Goal: Task Accomplishment & Management: Manage account settings

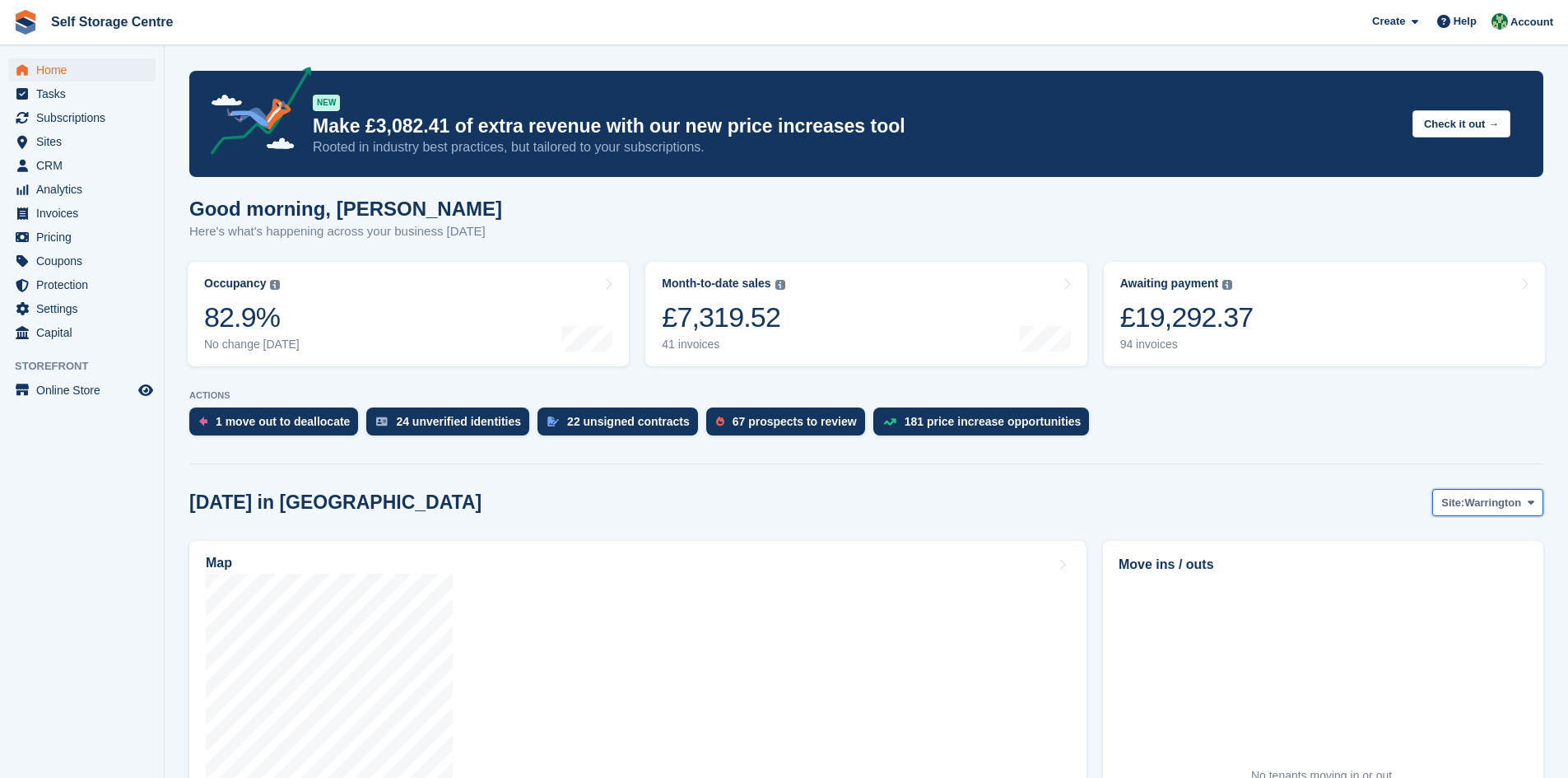
click at [755, 507] on span at bounding box center [1531, 502] width 13 height 13
click at [755, 541] on link "Winsford" at bounding box center [1465, 572] width 144 height 30
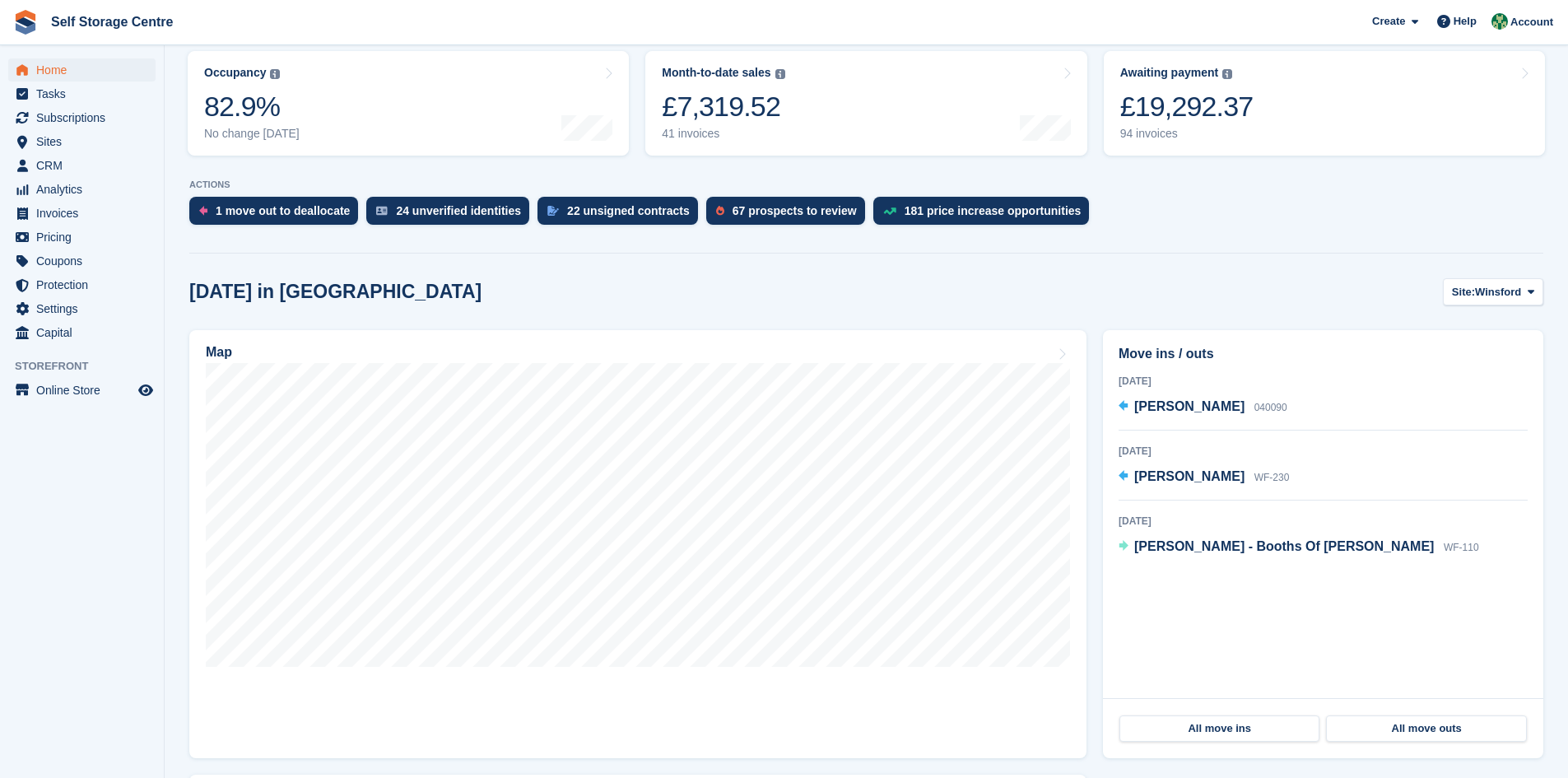
scroll to position [247, 0]
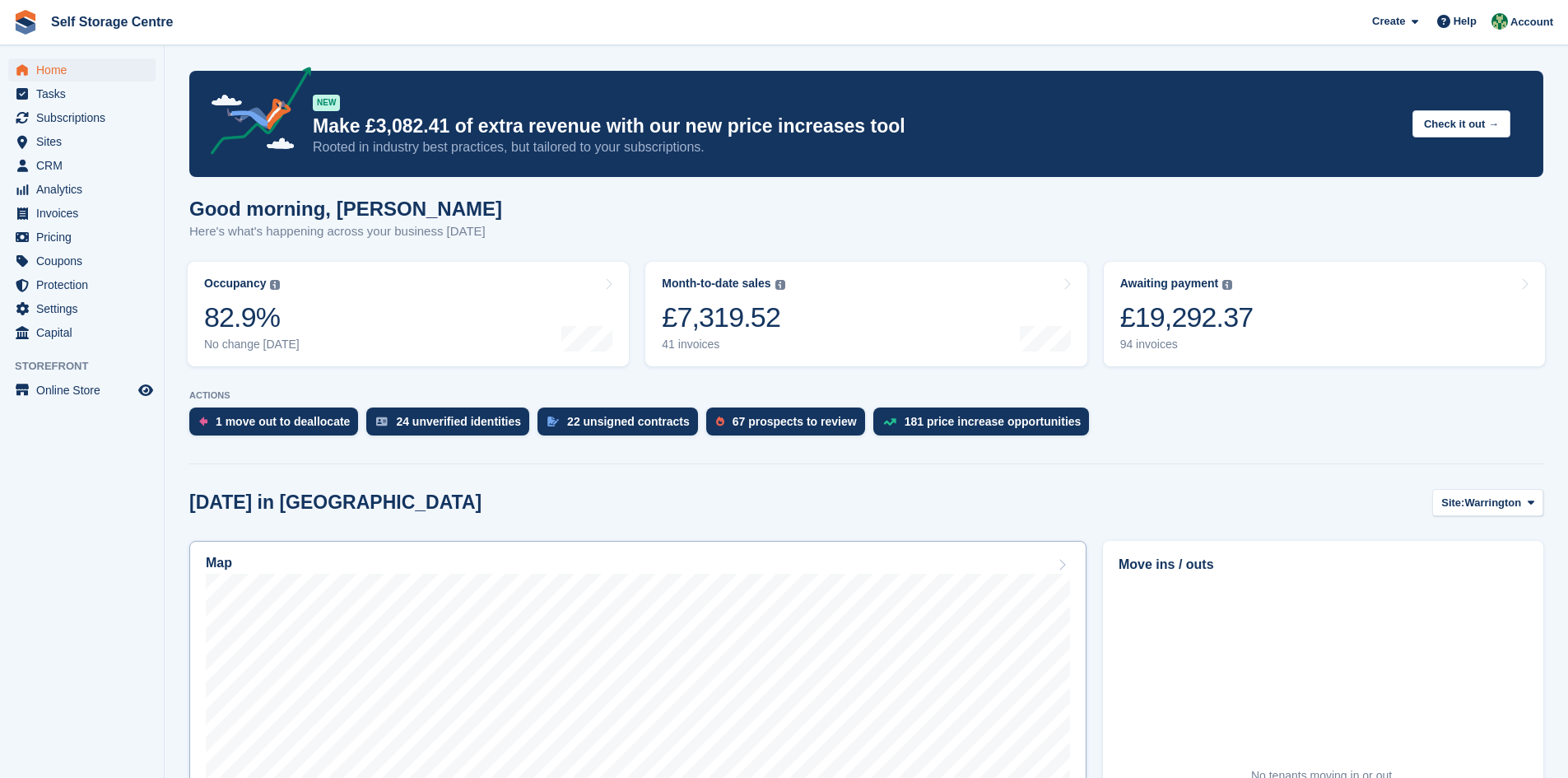
scroll to position [247, 0]
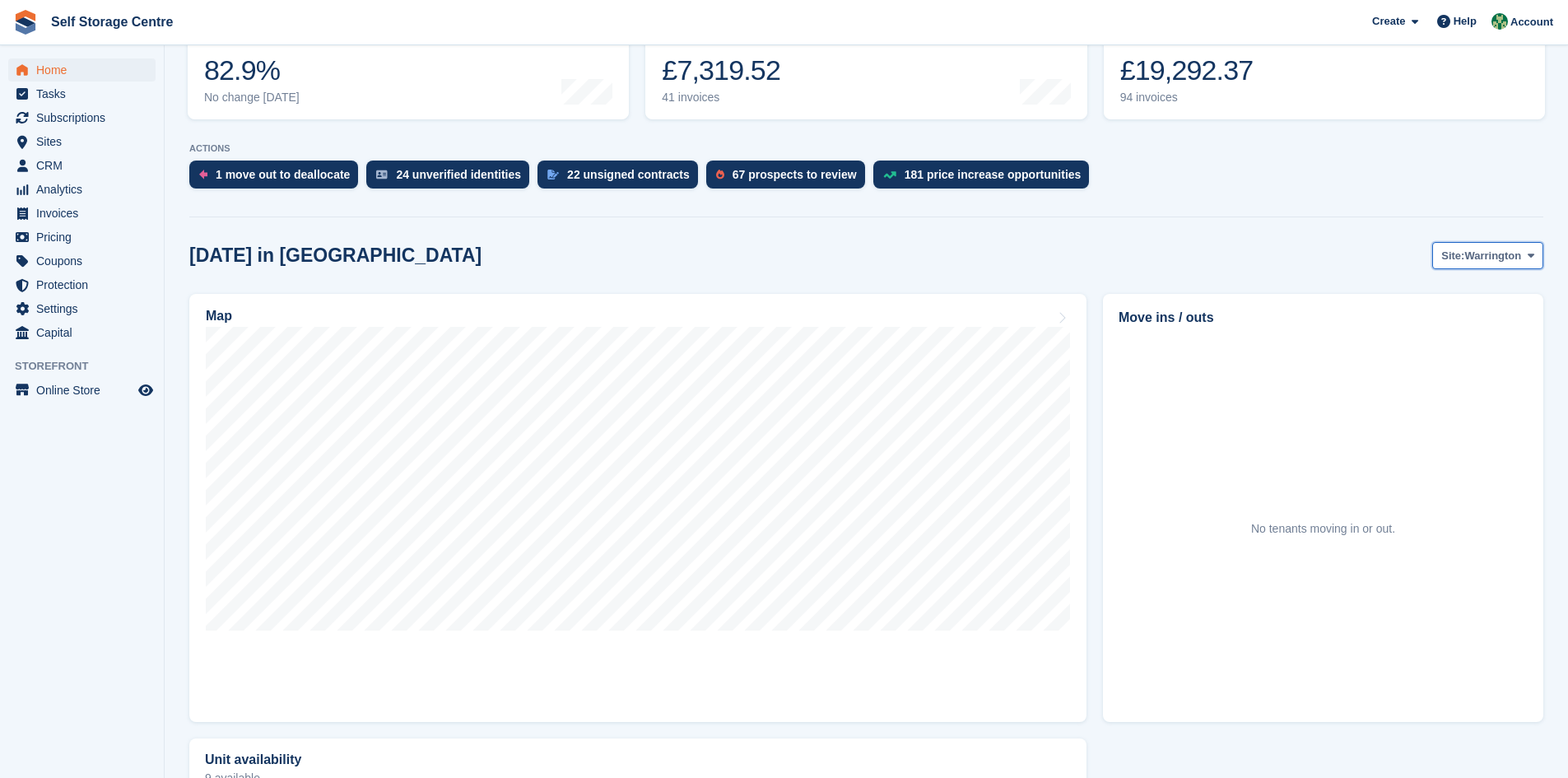
click at [1531, 259] on icon at bounding box center [1530, 255] width 7 height 10
click at [1478, 353] on link "[PERSON_NAME]" at bounding box center [1465, 354] width 144 height 30
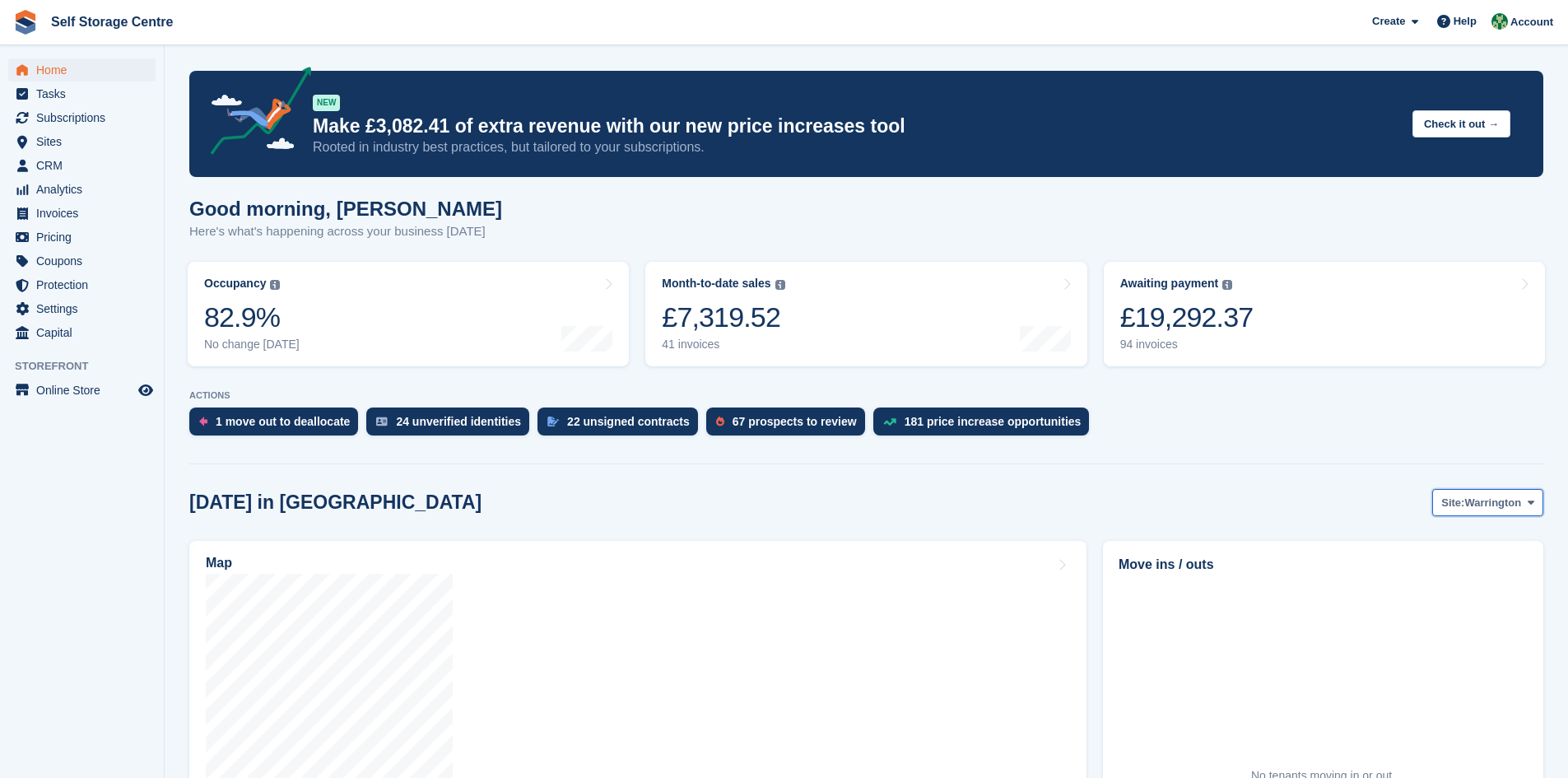
click at [755, 507] on span at bounding box center [1531, 502] width 13 height 13
click at [755, 541] on link "Winsford" at bounding box center [1465, 572] width 144 height 30
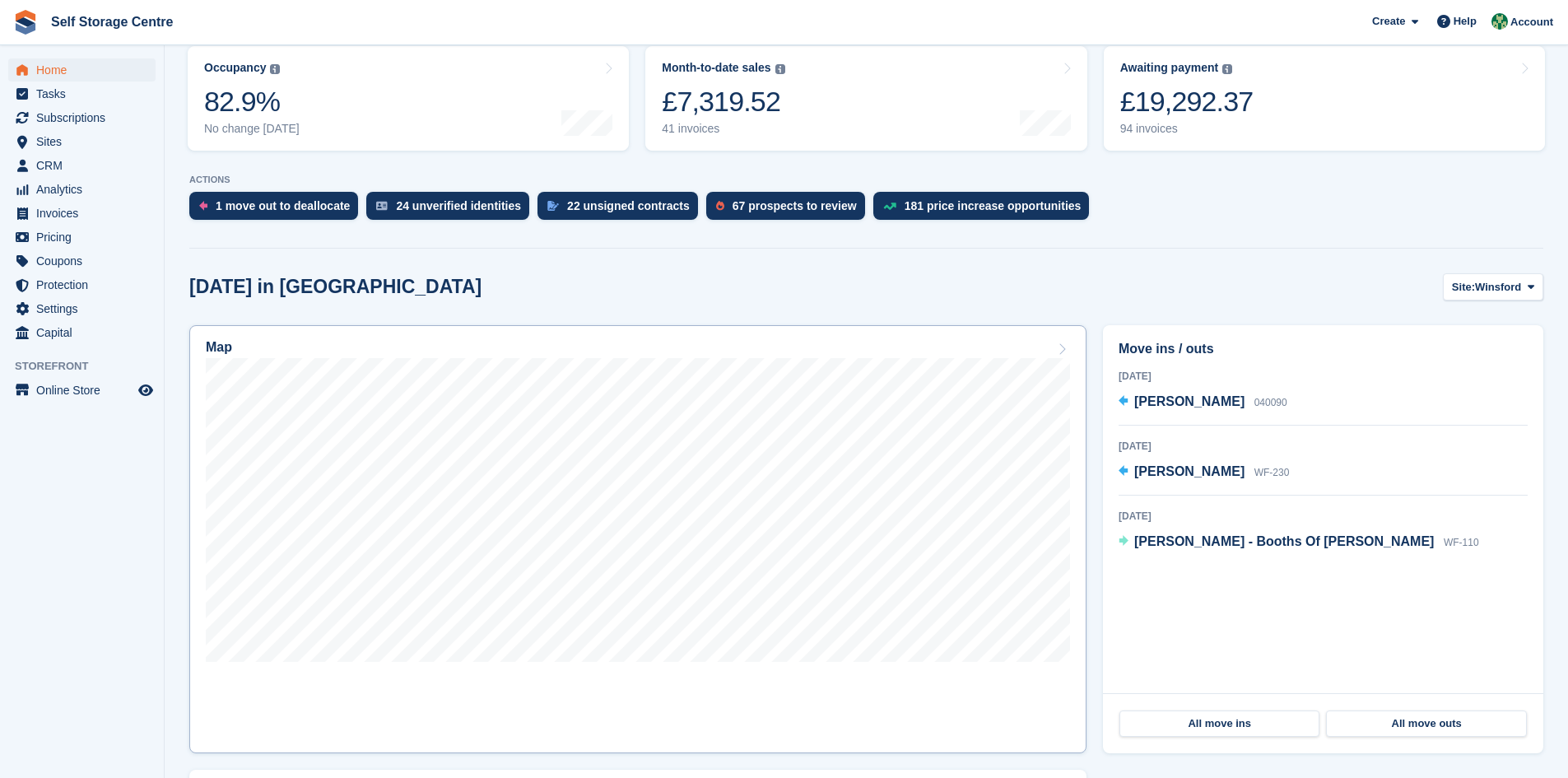
scroll to position [247, 0]
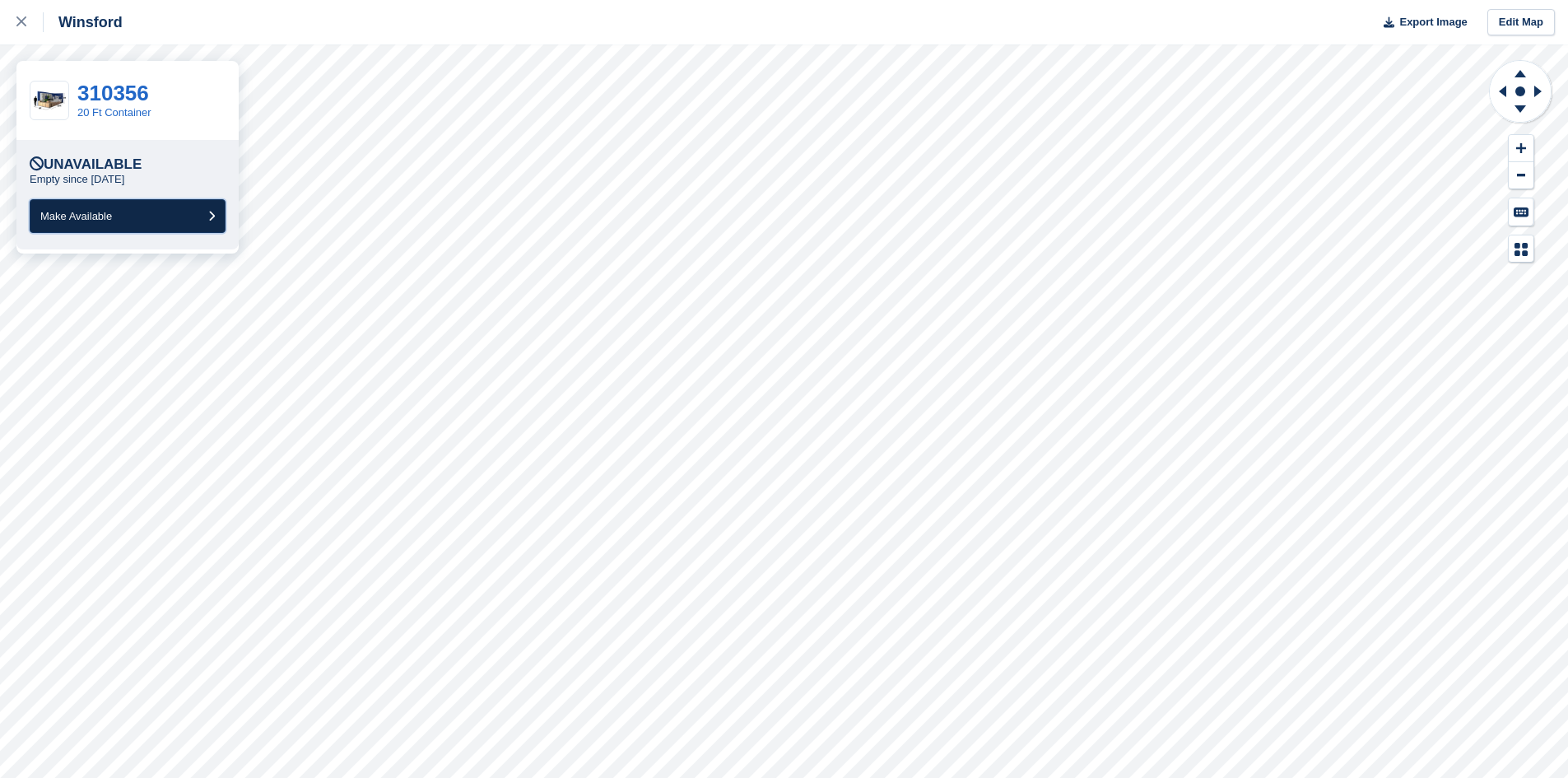
click at [131, 218] on button "Make Available" at bounding box center [128, 216] width 196 height 34
